Goal: Navigation & Orientation: Find specific page/section

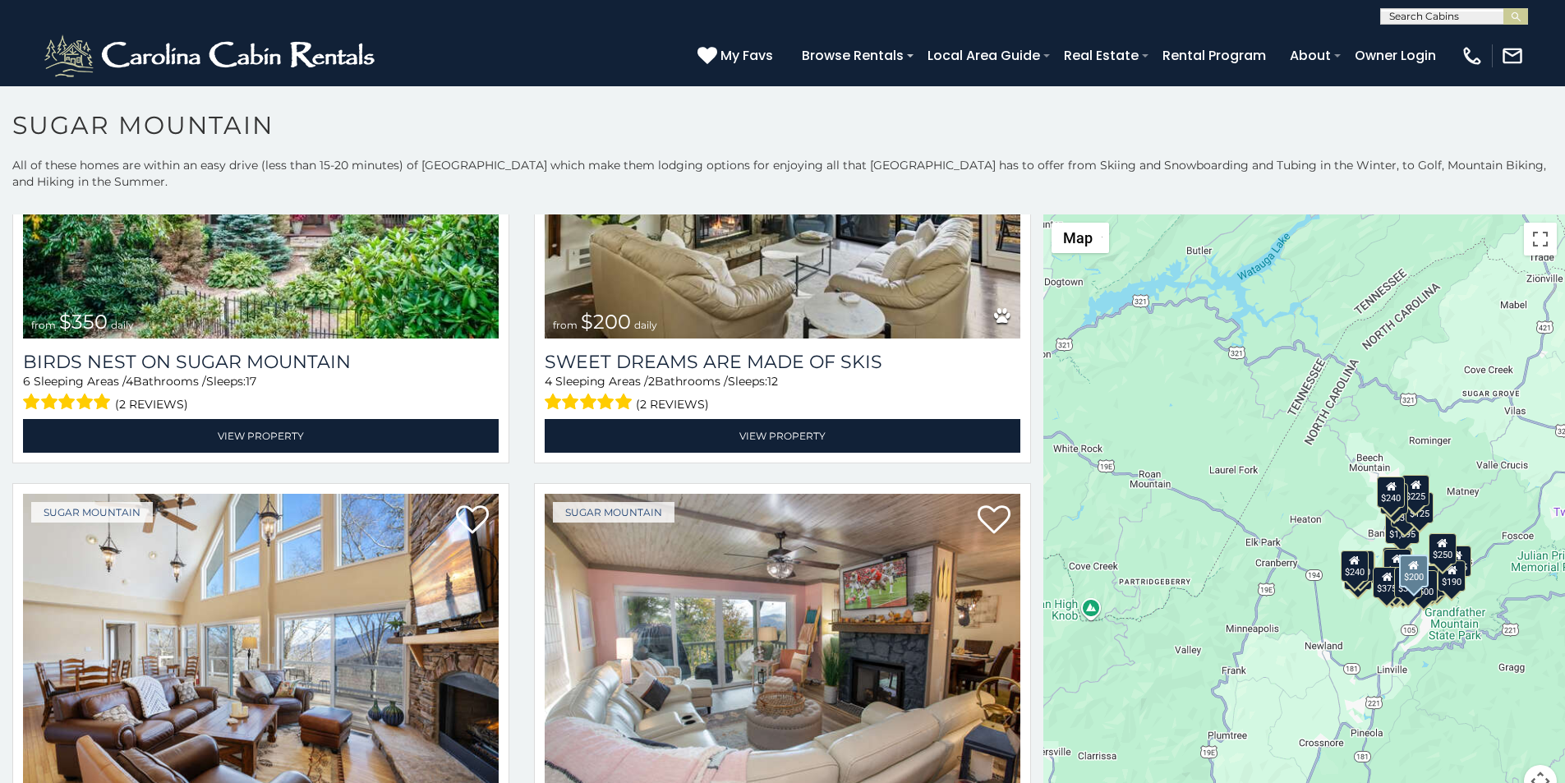
scroll to position [719, 0]
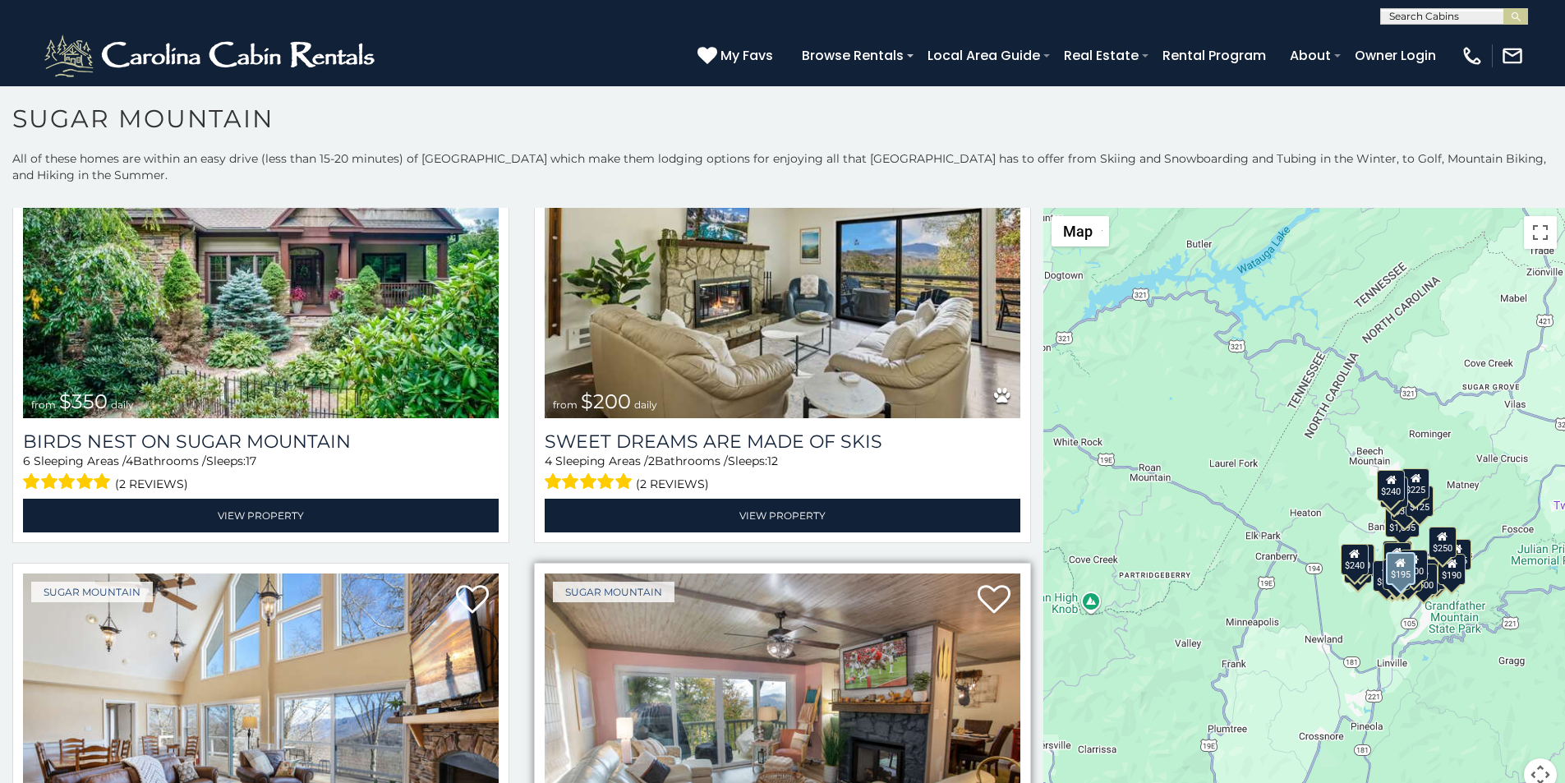
scroll to position [616, 0]
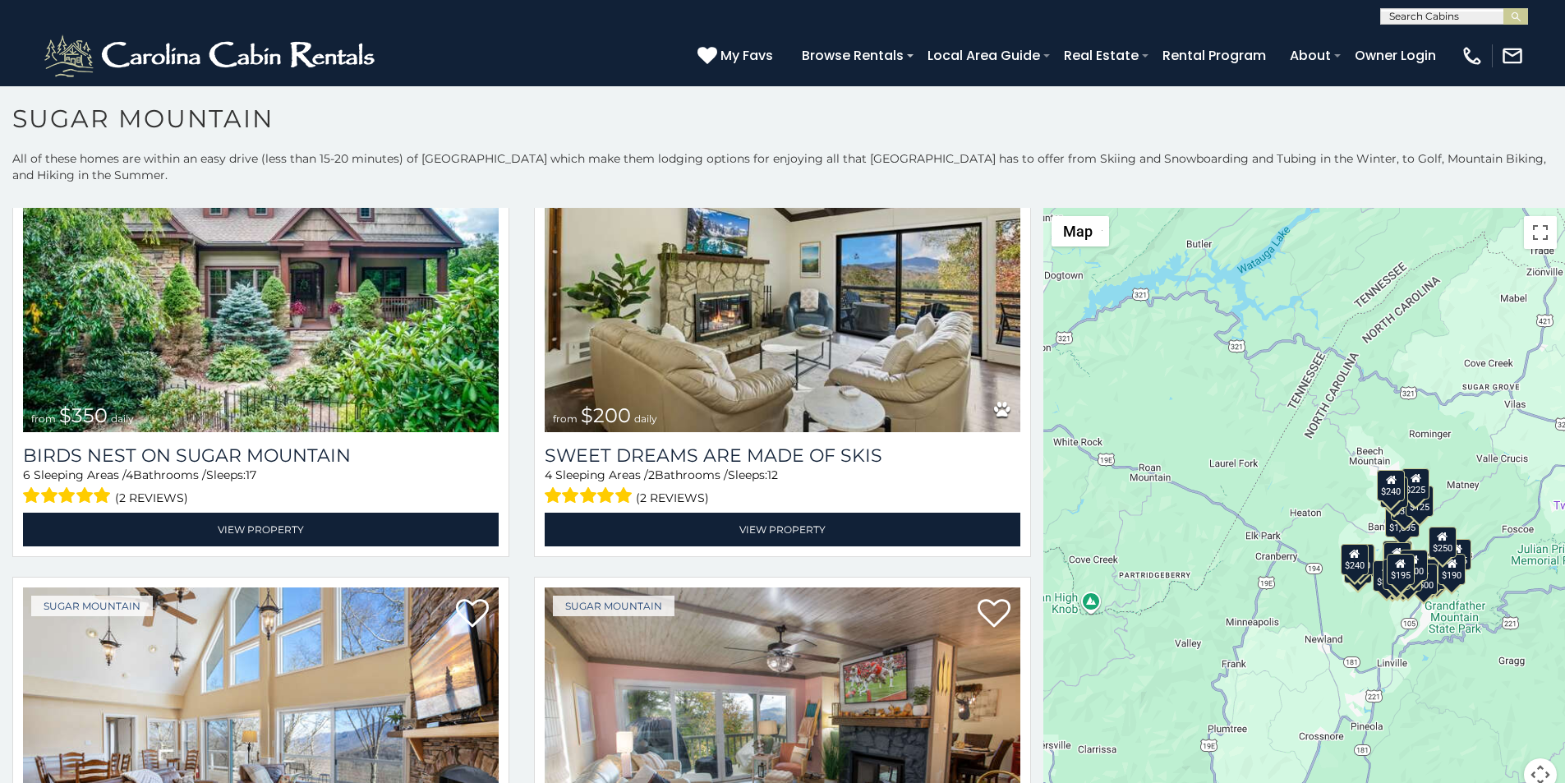
click at [568, 5] on div "**********" at bounding box center [782, 12] width 1565 height 25
click at [574, 40] on div "(828) 295-6000 My Favs Browse Rentals Local Area Guide Activities & Attractions…" at bounding box center [782, 56] width 1565 height 62
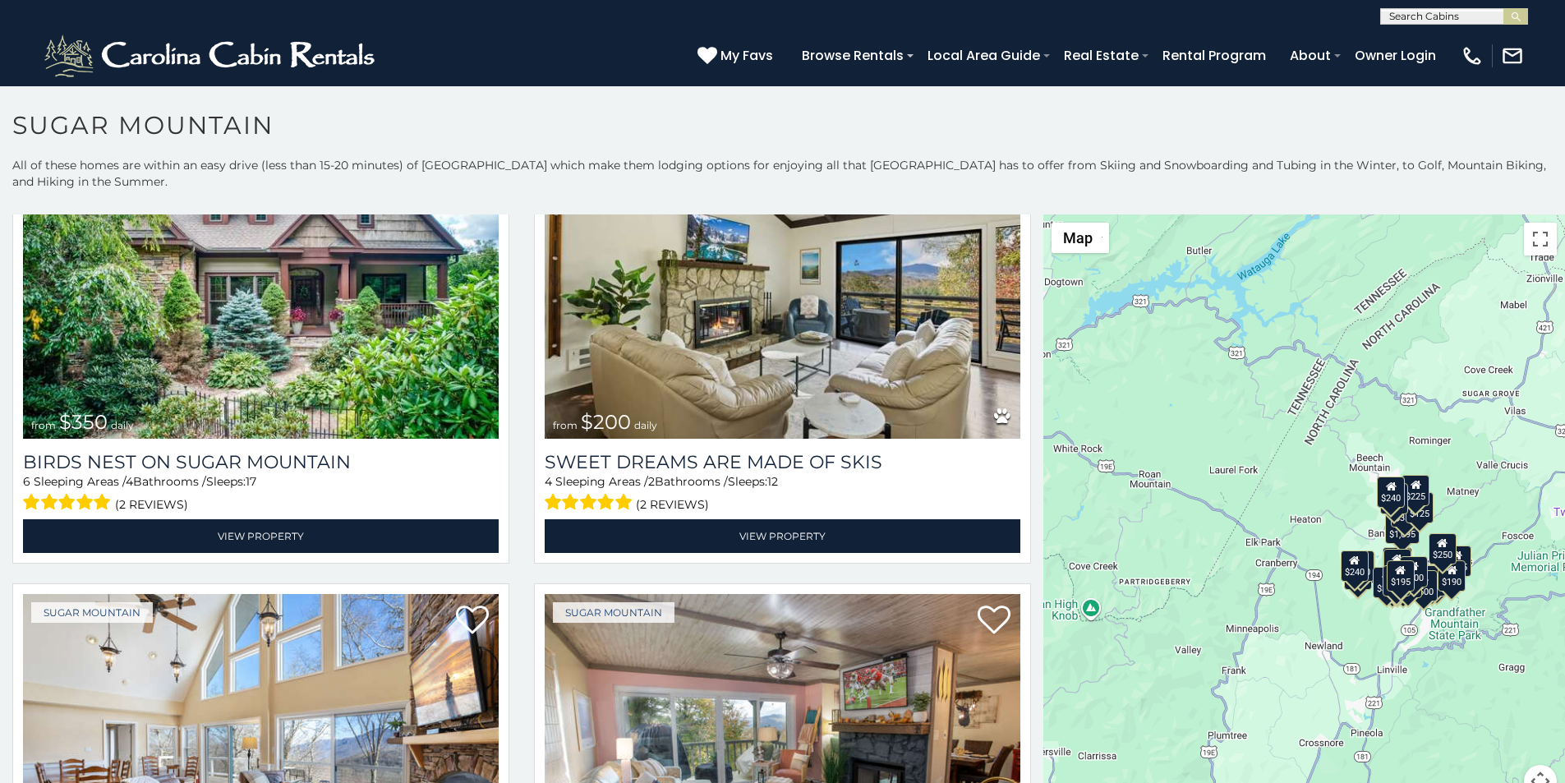
click at [542, 4] on div "**********" at bounding box center [782, 12] width 1565 height 25
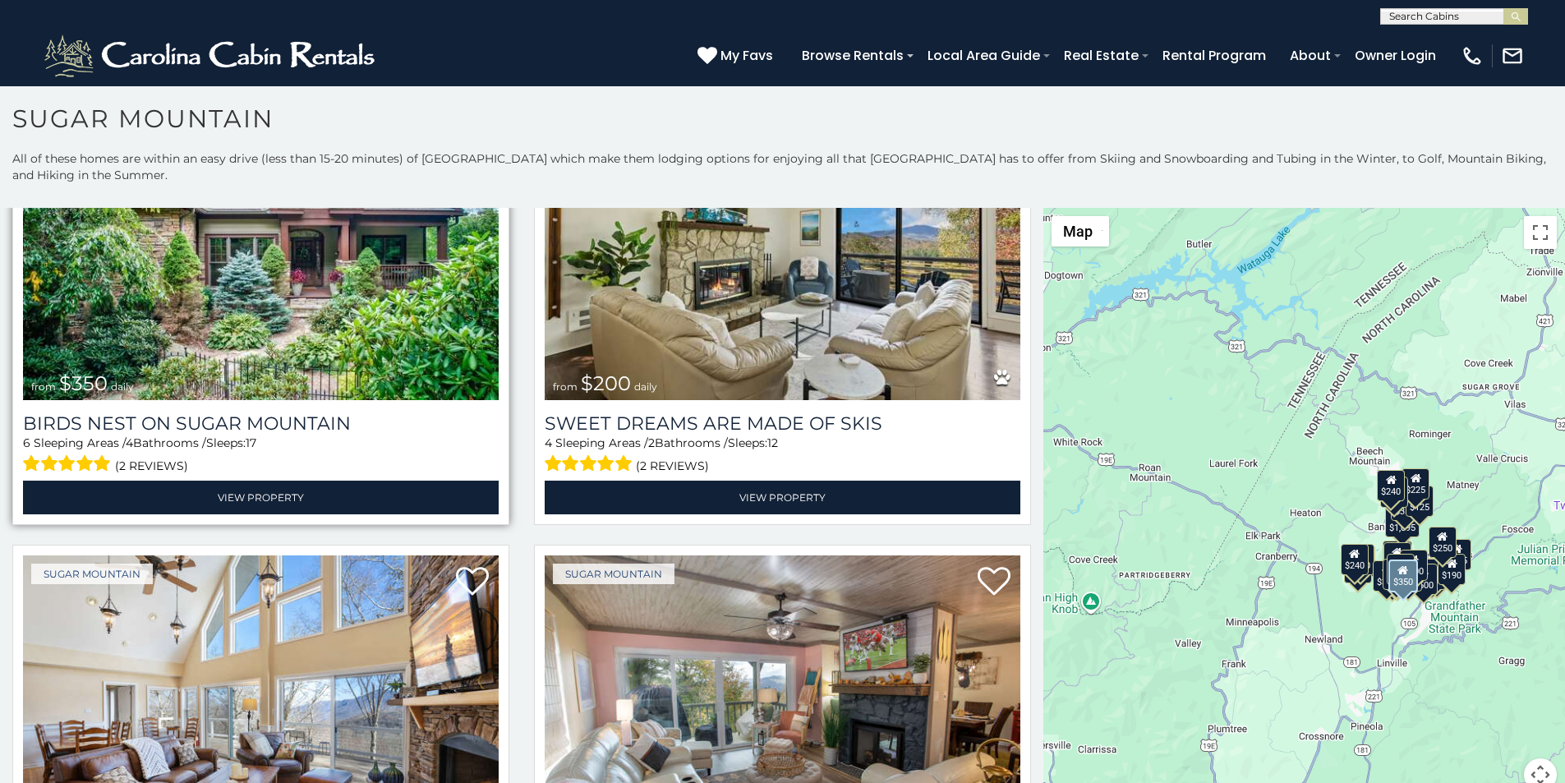
scroll to position [650, 0]
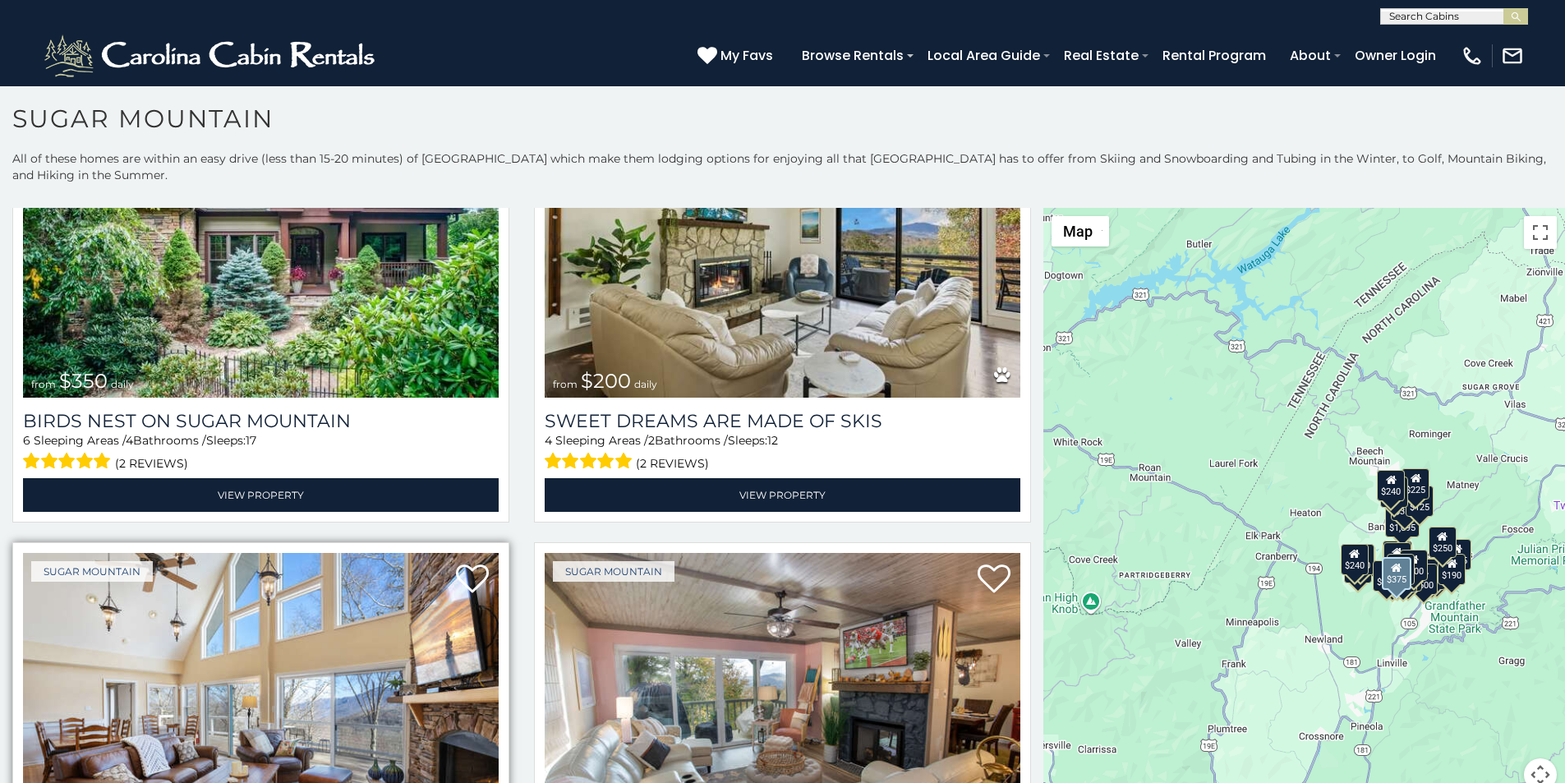
click at [117, 778] on img at bounding box center [261, 712] width 476 height 319
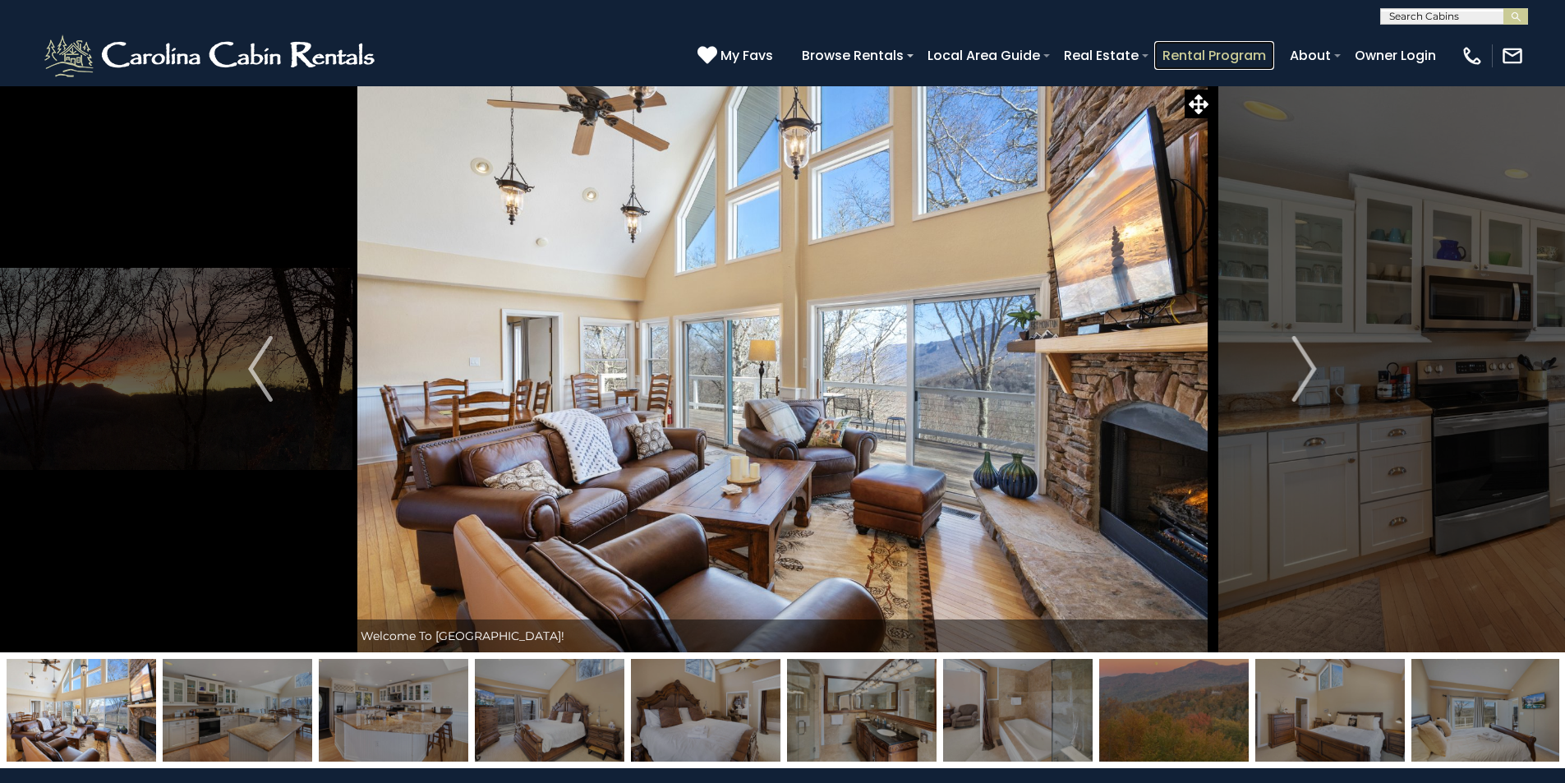
click at [1248, 47] on link "Rental Program" at bounding box center [1214, 55] width 120 height 29
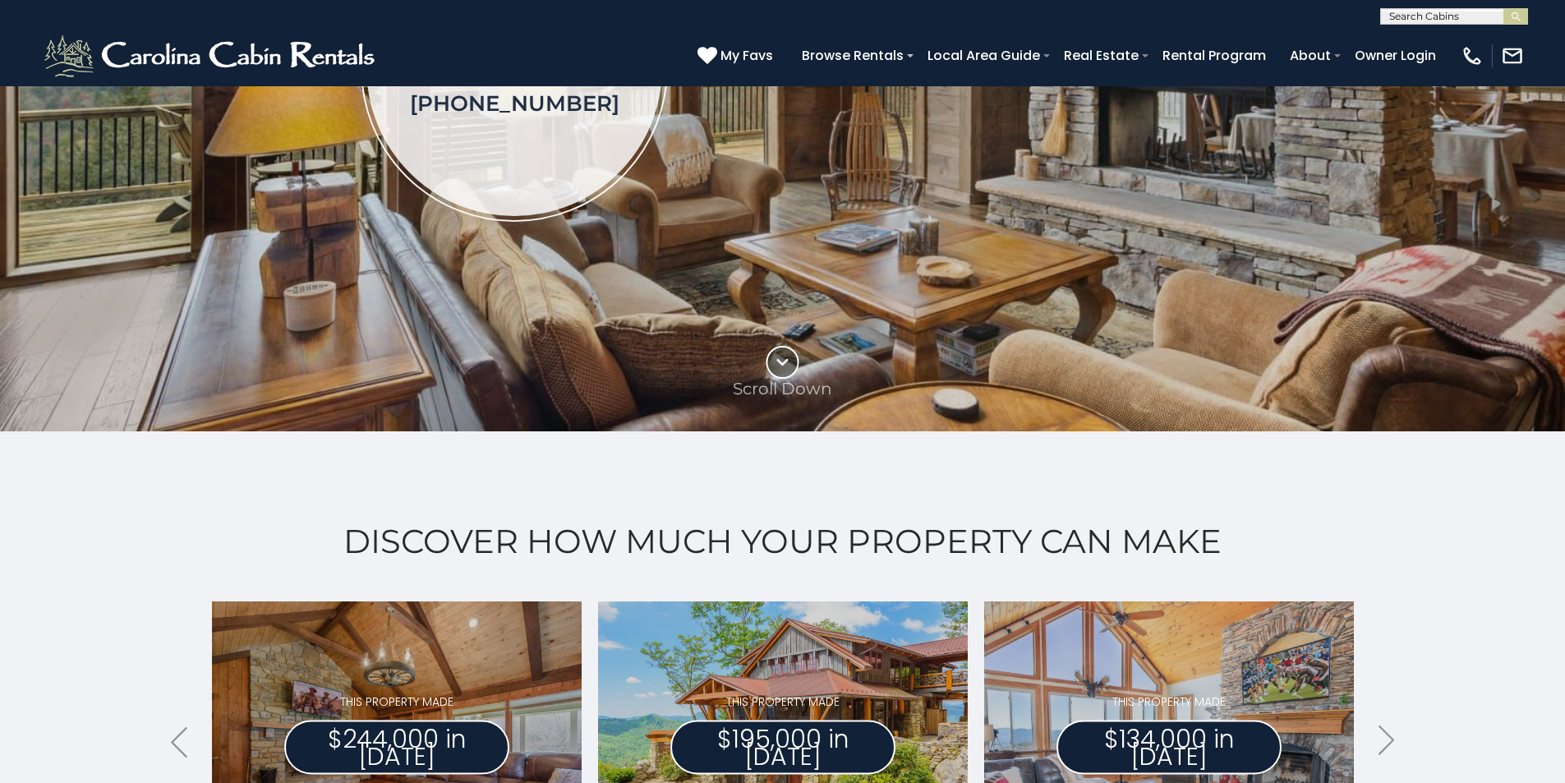
scroll to position [376, 0]
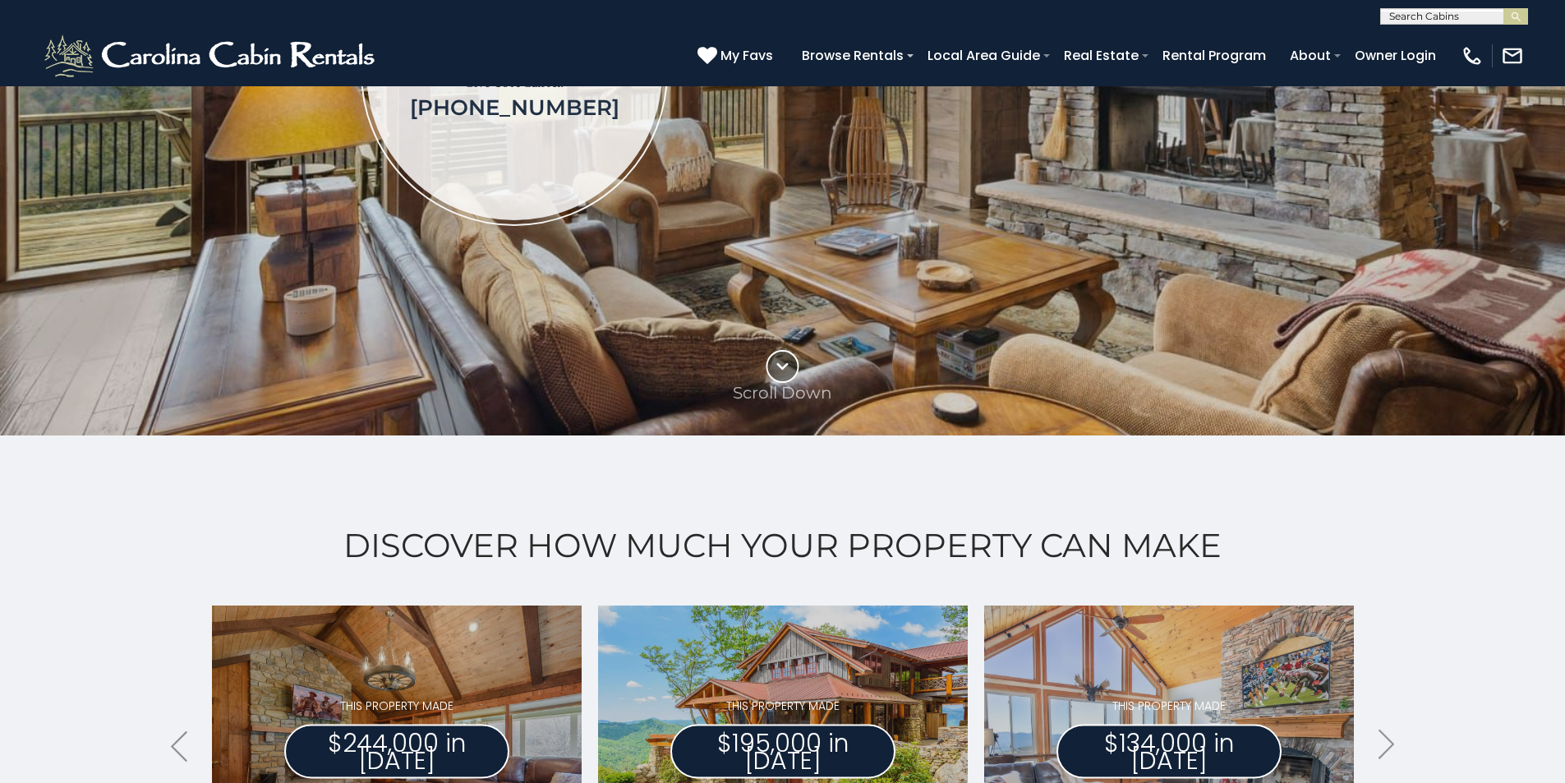
click at [1168, 605] on div "THIS PROPERTY MADE $134,000 in [DATE] [GEOGRAPHIC_DATA] 6 Sleeping Areas 5 Bath…" at bounding box center [1169, 749] width 386 height 304
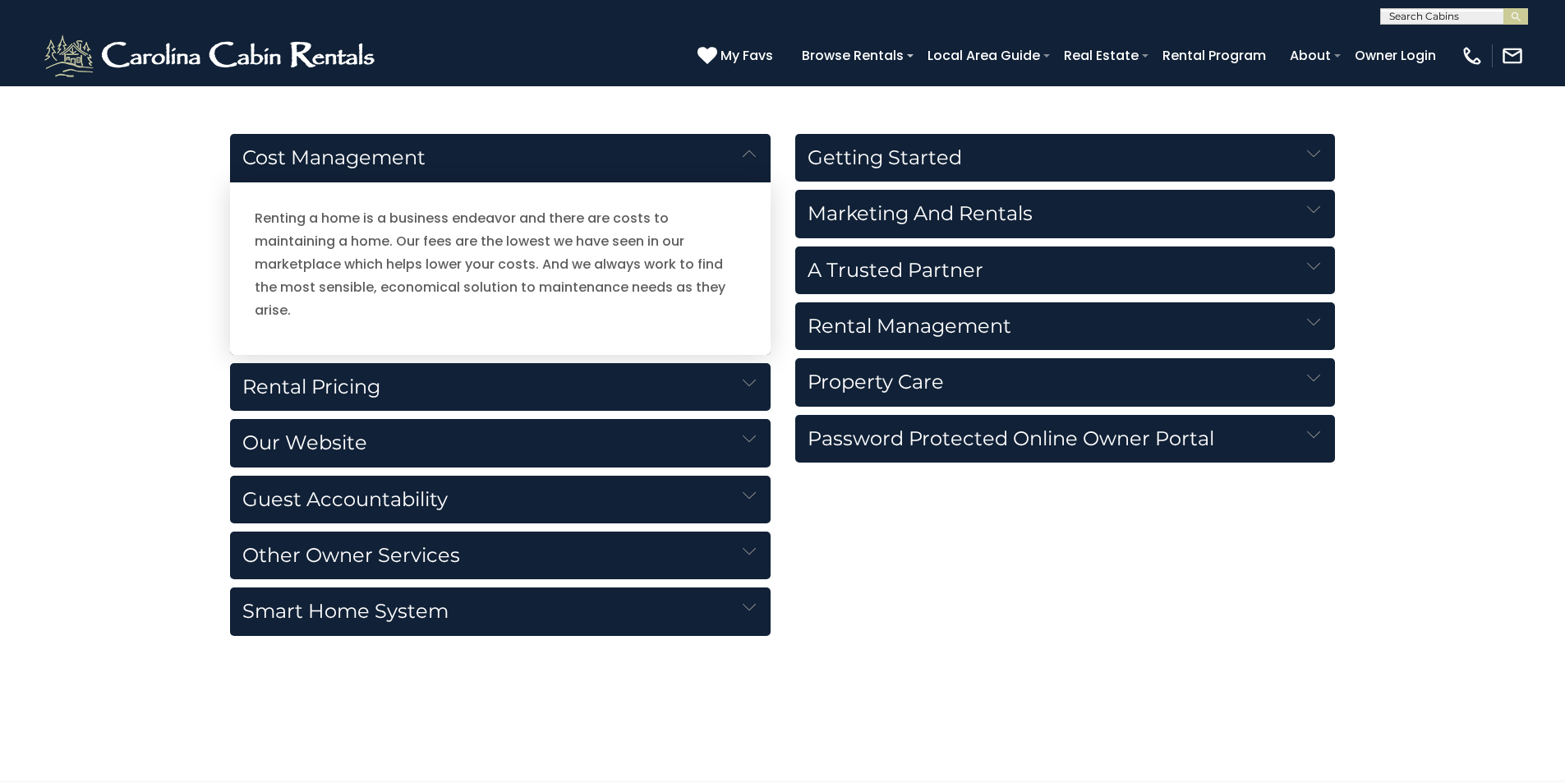
scroll to position [2429, 0]
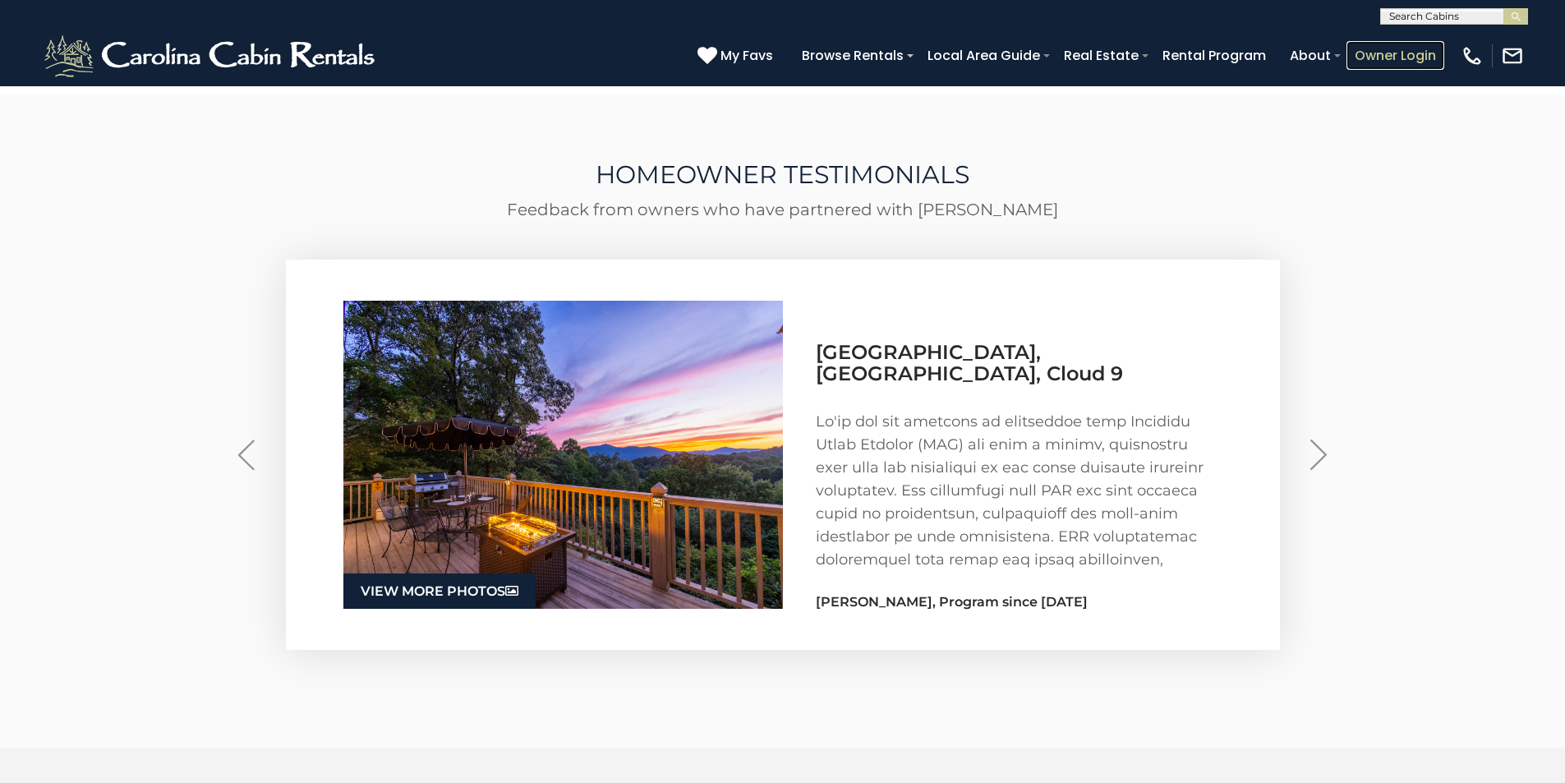
click at [1418, 48] on link "Owner Login" at bounding box center [1395, 55] width 98 height 29
